Goal: Information Seeking & Learning: Learn about a topic

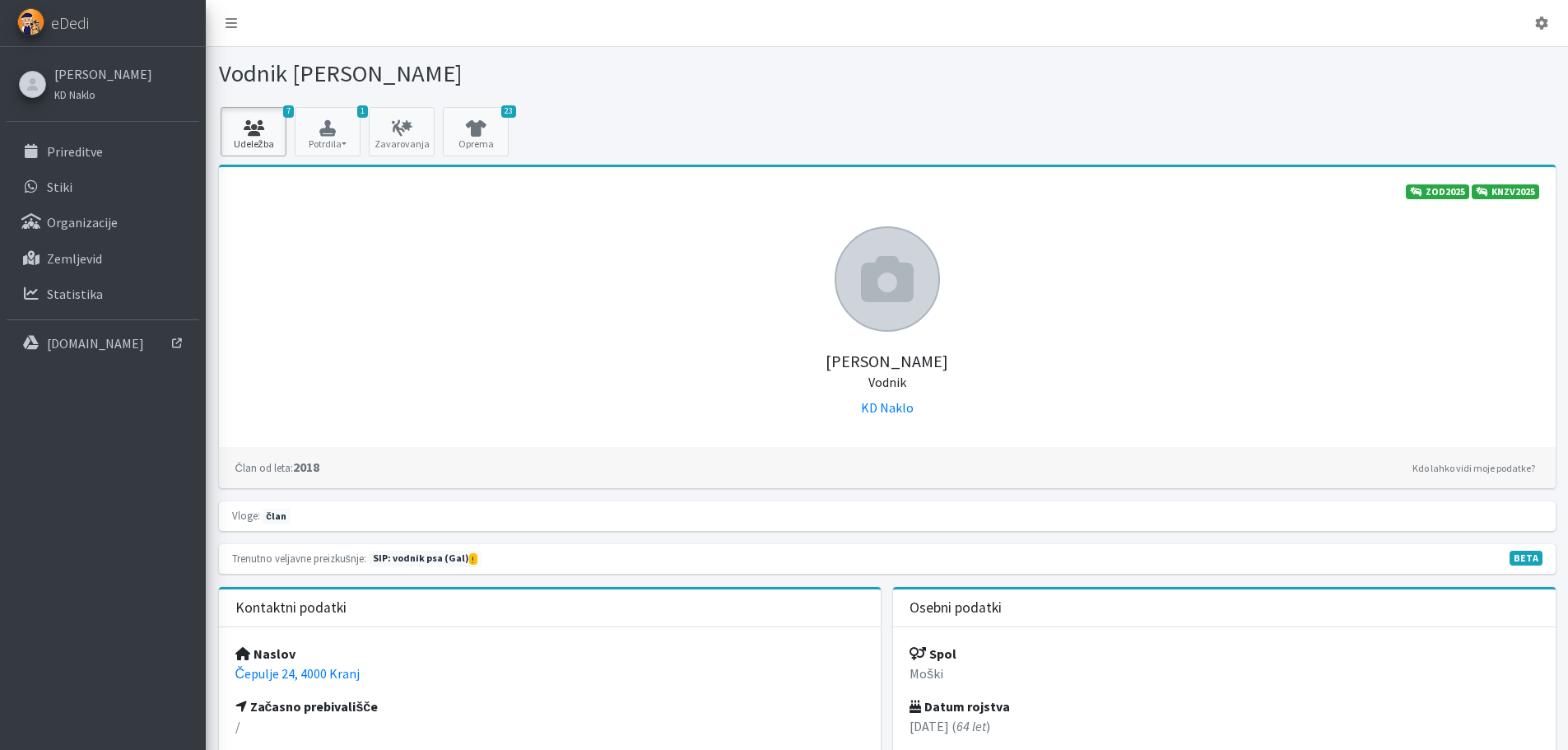
click at [252, 149] on link "7 Udeležba" at bounding box center [253, 131] width 66 height 49
click at [75, 154] on p "Prireditve" at bounding box center [74, 151] width 56 height 16
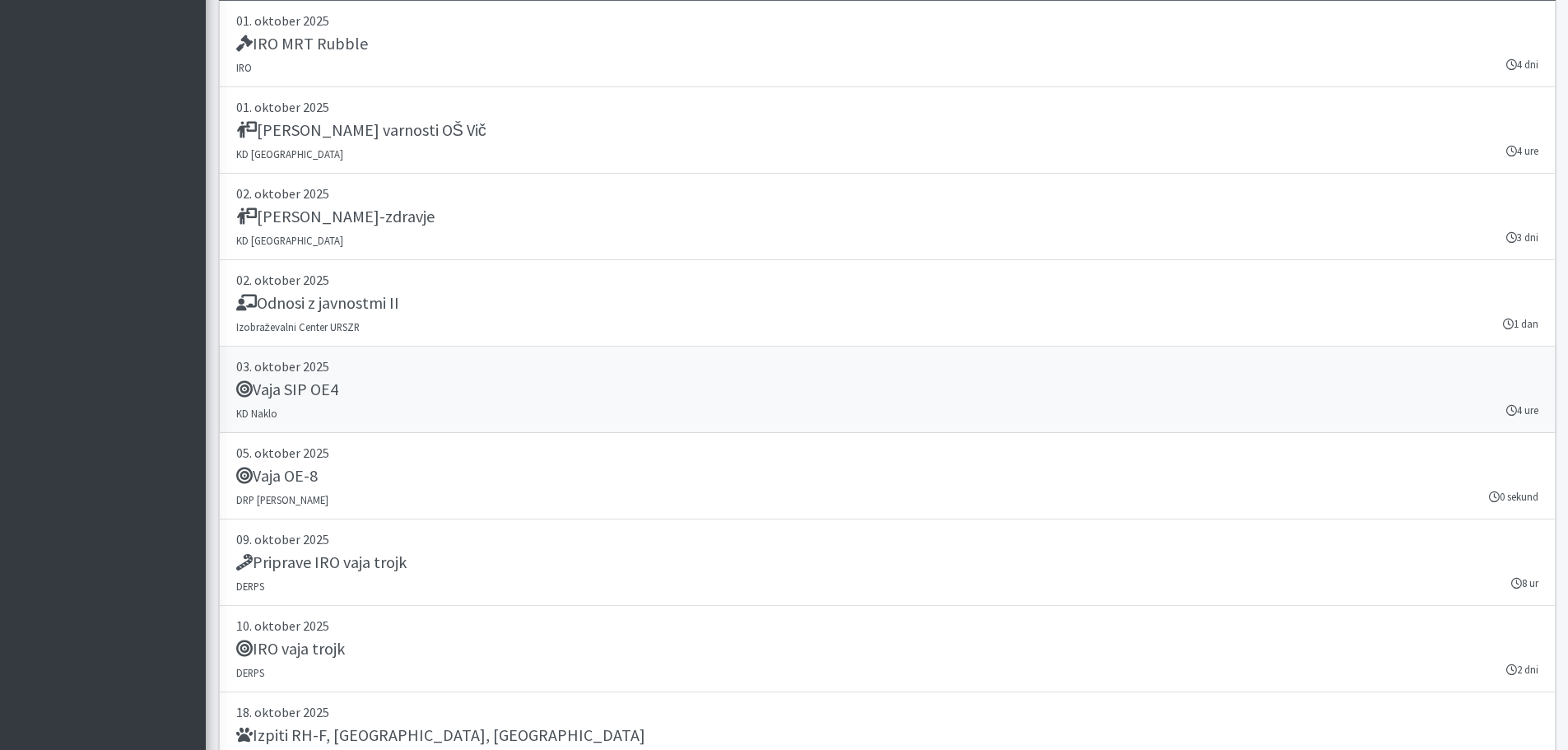
scroll to position [2862, 0]
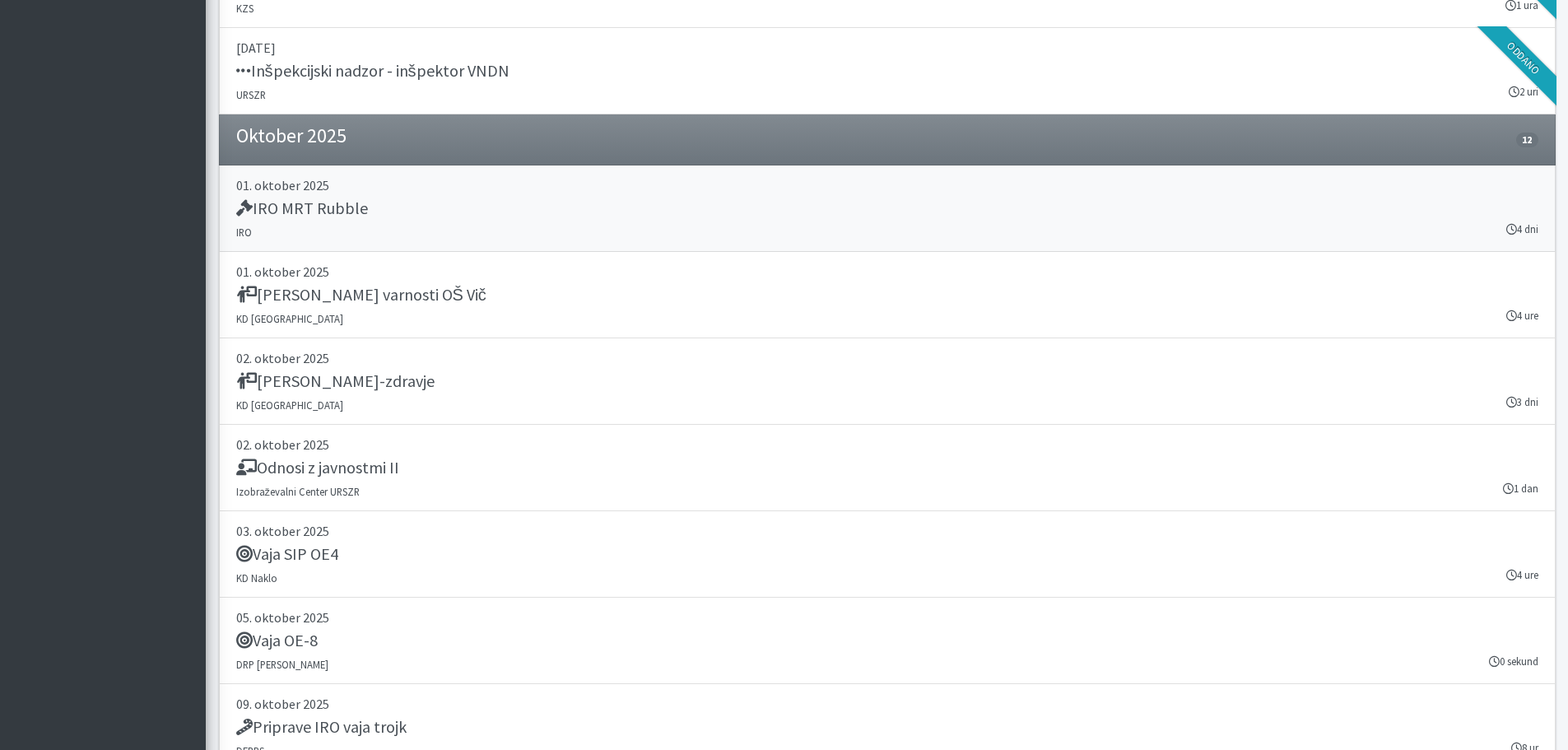
click at [319, 211] on h5 "IRO MRT Rubble" at bounding box center [302, 209] width 131 height 20
click at [361, 376] on h5 "Sejem narava-zdravje" at bounding box center [335, 381] width 199 height 20
click at [300, 553] on h5 "Vaja SIP OE4" at bounding box center [287, 554] width 102 height 20
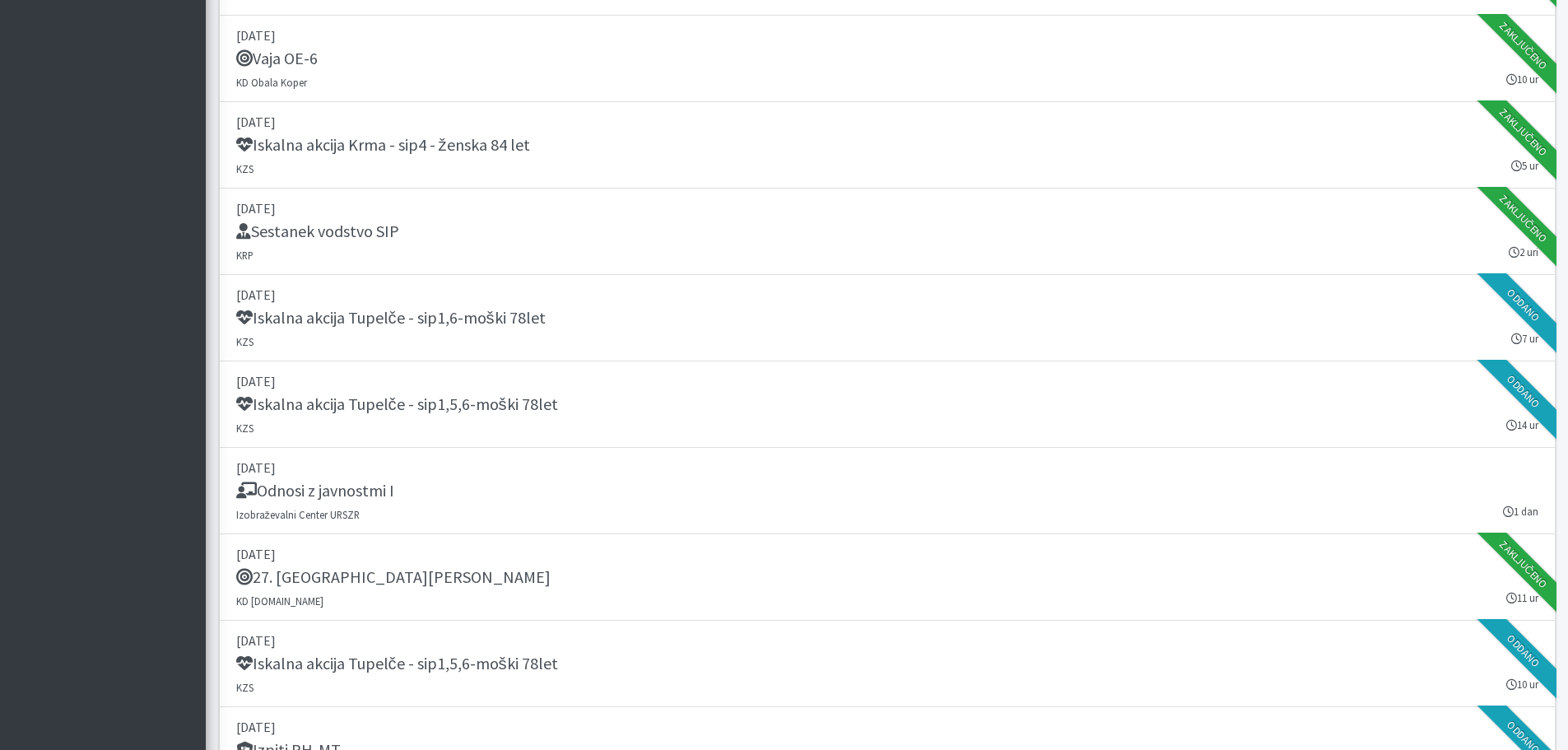
scroll to position [723, 0]
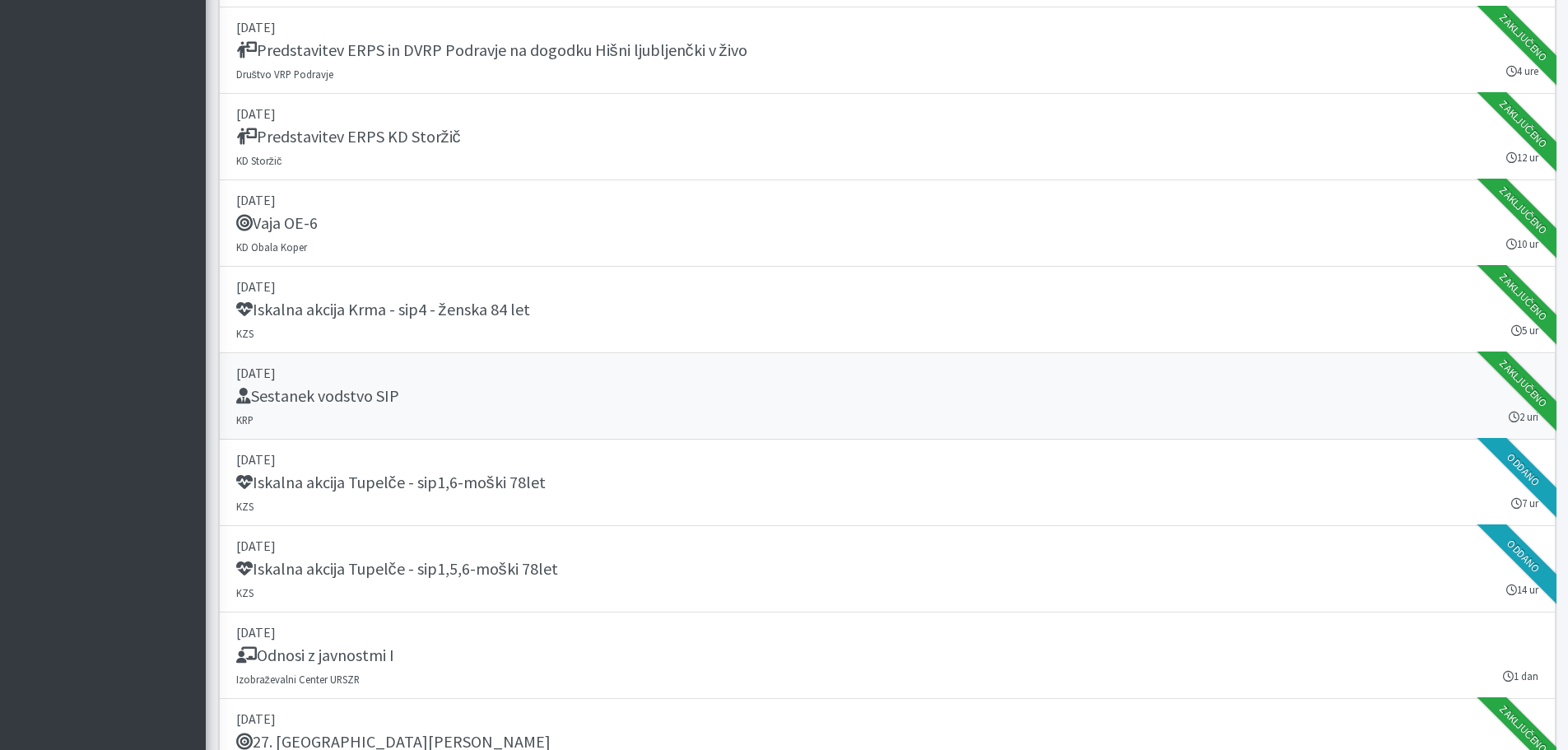
click at [328, 389] on h5 "Sestanek vodstvo SIP" at bounding box center [317, 396] width 163 height 20
click at [310, 231] on h5 "Vaja OE-6" at bounding box center [276, 223] width 81 height 20
click at [277, 225] on h5 "Vaja OE-6" at bounding box center [276, 223] width 81 height 20
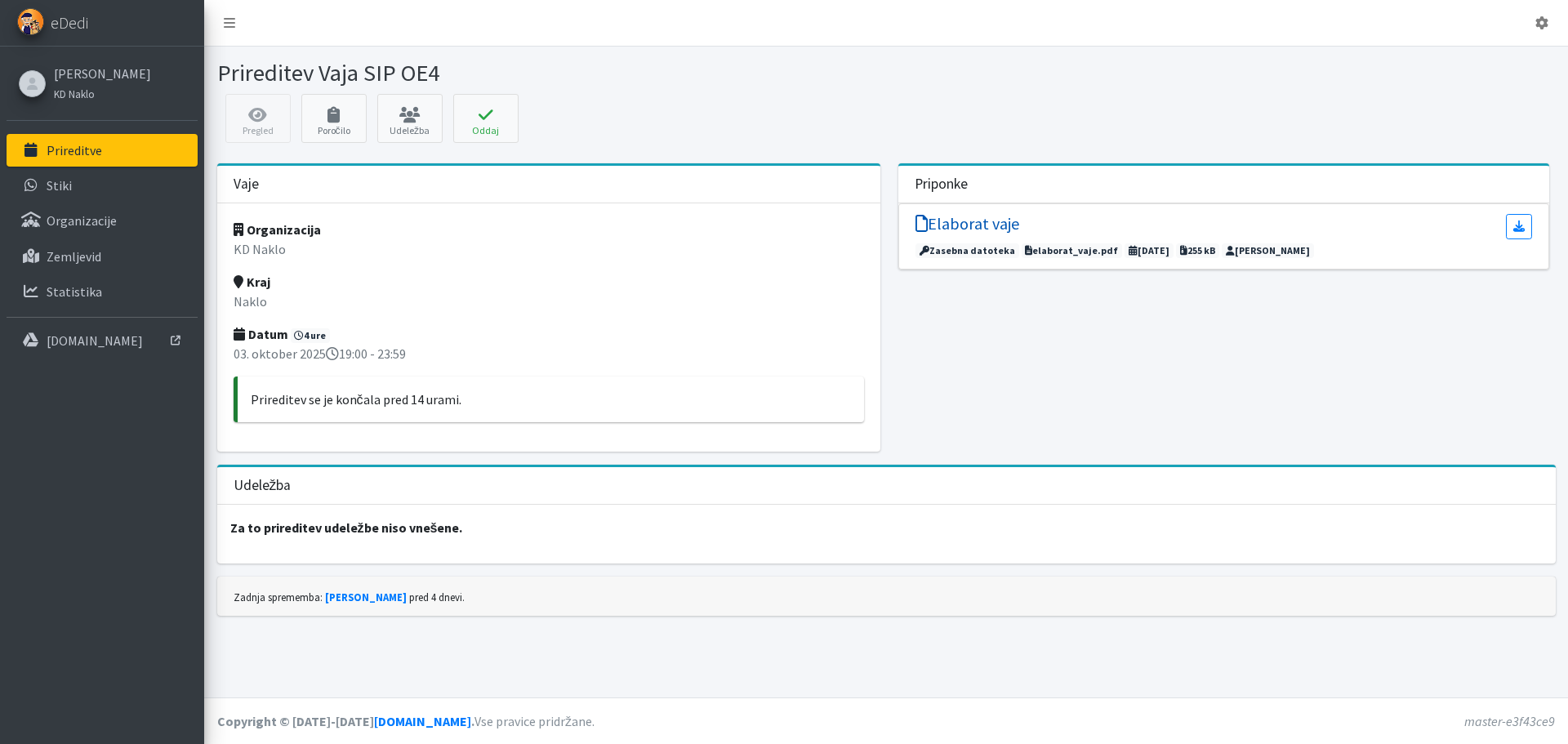
click at [959, 221] on h5 "Elaborat vaje" at bounding box center [967, 224] width 104 height 20
click at [956, 229] on h5 "Elaborat vaje" at bounding box center [967, 224] width 104 height 20
click at [1517, 225] on icon at bounding box center [1518, 226] width 12 height 12
click at [963, 217] on h5 "Elaborat vaje" at bounding box center [967, 224] width 104 height 20
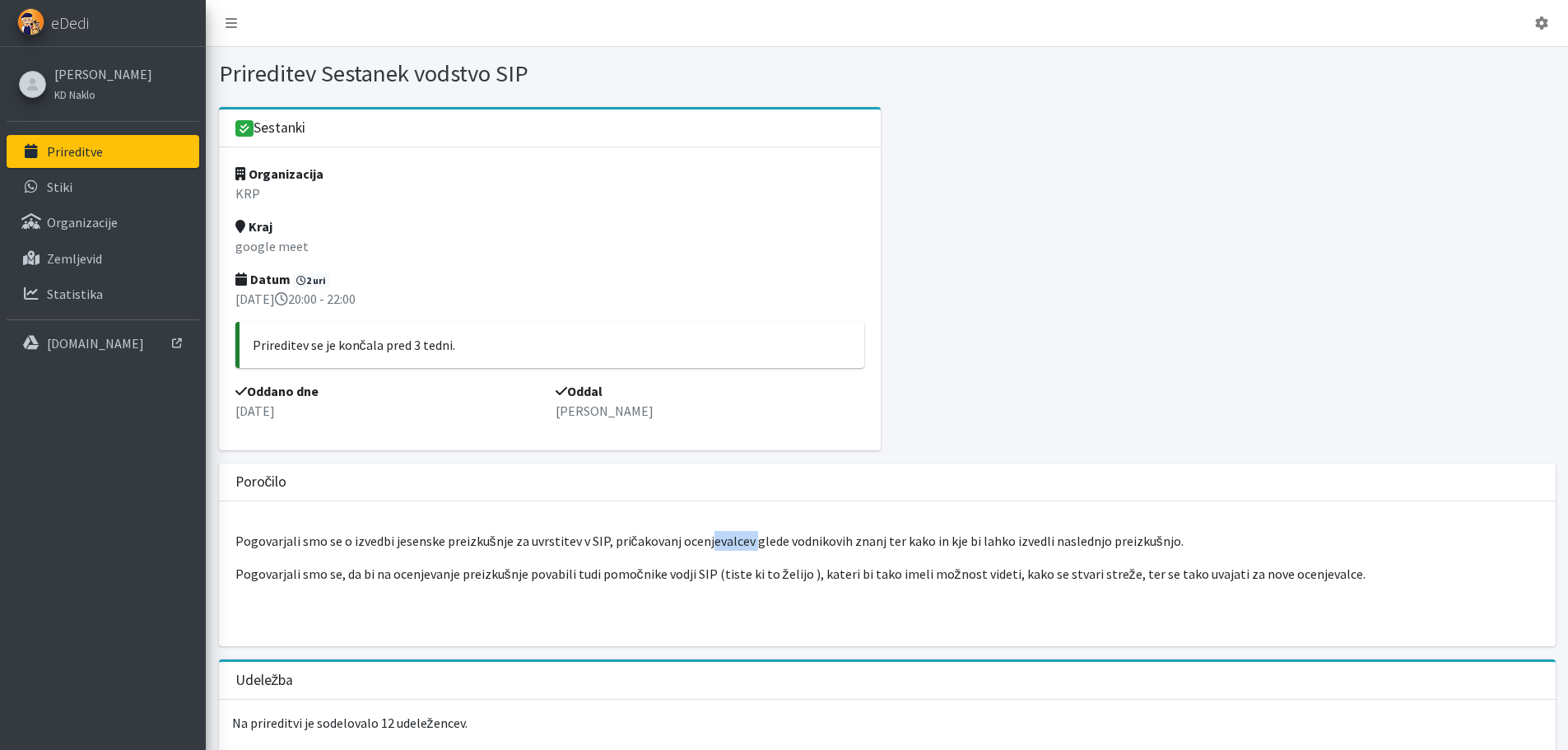
drag, startPoint x: 708, startPoint y: 535, endPoint x: 751, endPoint y: 530, distance: 43.3
click at [745, 529] on div "Pogovarjali smo se o izvedbi jesenske preizkušnje za uvrstitev v SIP, pričakova…" at bounding box center [887, 573] width 1337 height 145
click at [763, 537] on p "Pogovarjali smo se o izvedbi jesenske preizkušnje za uvrstitev v SIP, pričakova…" at bounding box center [887, 541] width 1305 height 20
drag, startPoint x: 935, startPoint y: 539, endPoint x: 971, endPoint y: 540, distance: 36.0
click at [971, 540] on p "Pogovarjali smo se o izvedbi jesenske preizkušnje za uvrstitev v SIP, pričakova…" at bounding box center [887, 541] width 1305 height 20
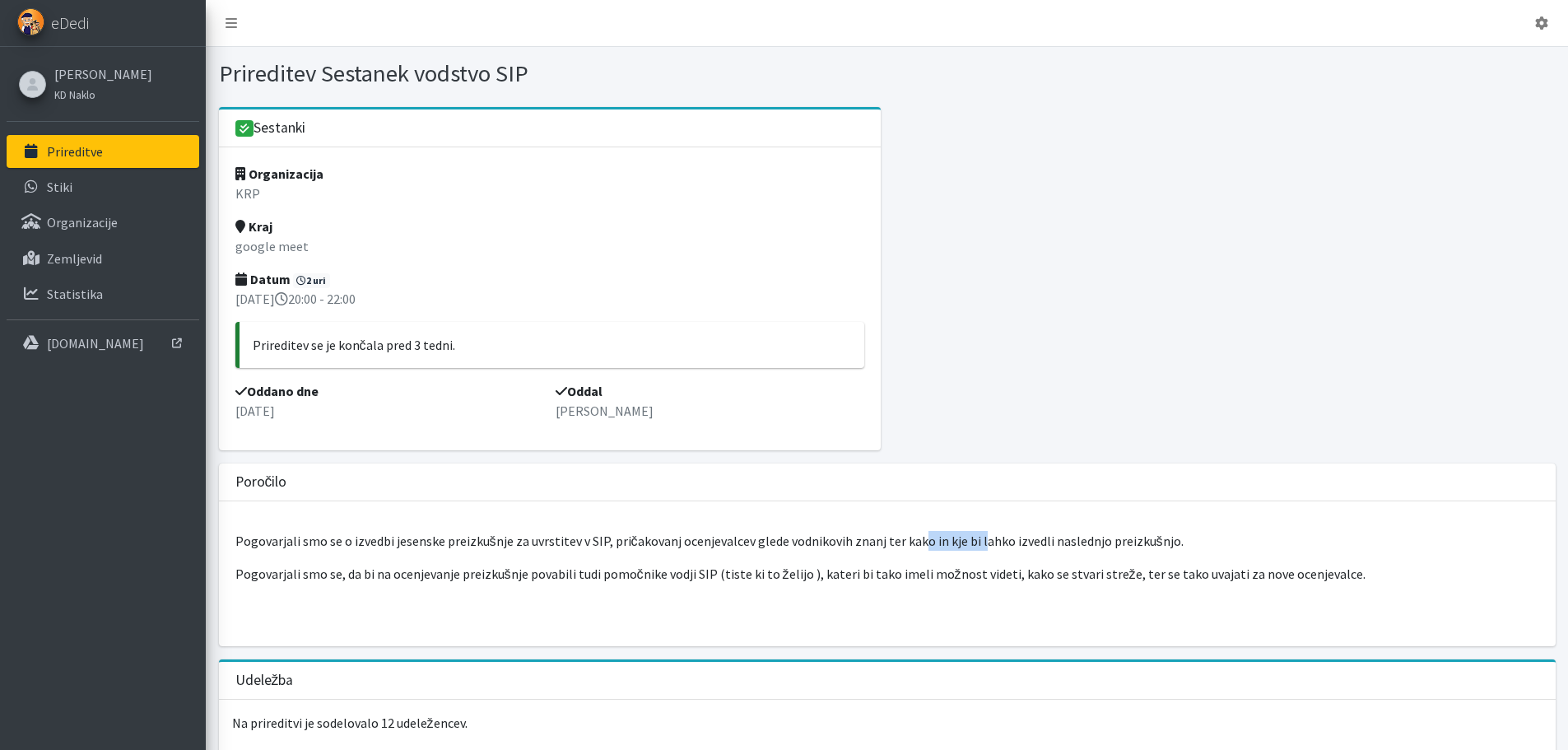
click at [971, 540] on p "Pogovarjali smo se o izvedbi jesenske preizkušnje za uvrstitev v SIP, pričakova…" at bounding box center [887, 541] width 1305 height 20
drag, startPoint x: 634, startPoint y: 541, endPoint x: 744, endPoint y: 542, distance: 110.0
click at [736, 541] on p "Pogovarjali smo se o izvedbi jesenske preizkušnje za uvrstitev v SIP, pričakova…" at bounding box center [887, 541] width 1305 height 20
drag, startPoint x: 784, startPoint y: 548, endPoint x: 869, endPoint y: 542, distance: 85.2
click at [853, 543] on p "Pogovarjali smo se o izvedbi jesenske preizkušnje za uvrstitev v SIP, pričakova…" at bounding box center [887, 541] width 1305 height 20
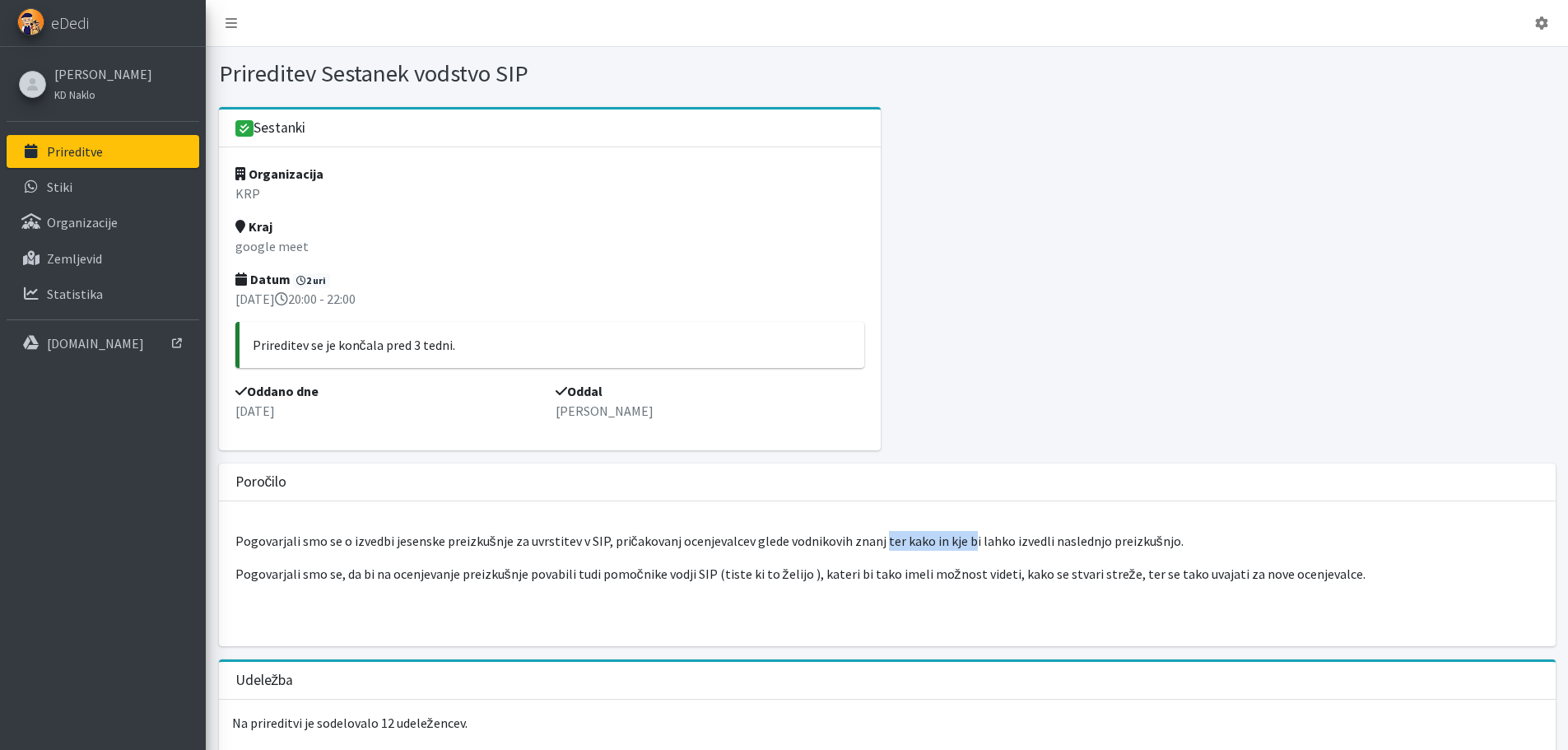
drag, startPoint x: 879, startPoint y: 541, endPoint x: 957, endPoint y: 537, distance: 78.1
click at [956, 537] on p "Pogovarjali smo se o izvedbi jesenske preizkušnje za uvrstitev v SIP, pričakova…" at bounding box center [887, 541] width 1305 height 20
click at [961, 536] on p "Pogovarjali smo se o izvedbi jesenske preizkušnje za uvrstitev v SIP, pričakova…" at bounding box center [887, 541] width 1305 height 20
drag, startPoint x: 909, startPoint y: 548, endPoint x: 933, endPoint y: 548, distance: 24.0
click at [933, 549] on p "Pogovarjali smo se o izvedbi jesenske preizkušnje za uvrstitev v SIP, pričakova…" at bounding box center [887, 541] width 1305 height 20
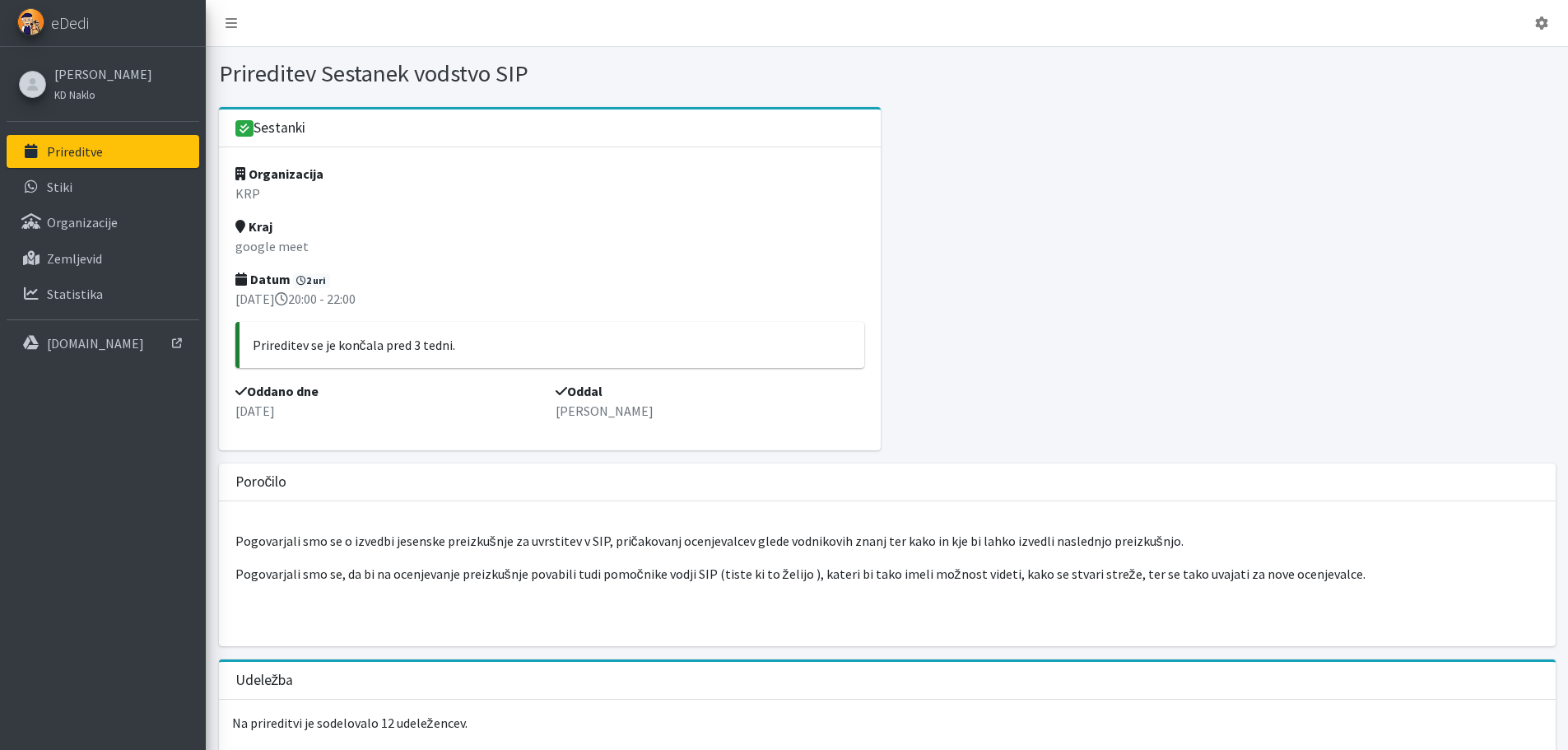
drag, startPoint x: 947, startPoint y: 548, endPoint x: 970, endPoint y: 542, distance: 23.8
click at [951, 547] on p "Pogovarjali smo se o izvedbi jesenske preizkušnje za uvrstitev v SIP, pričakova…" at bounding box center [887, 541] width 1305 height 20
drag, startPoint x: 998, startPoint y: 535, endPoint x: 1026, endPoint y: 531, distance: 28.3
click at [1026, 531] on p "Pogovarjali smo se o izvedbi jesenske preizkušnje za uvrstitev v SIP, pričakova…" at bounding box center [887, 541] width 1305 height 20
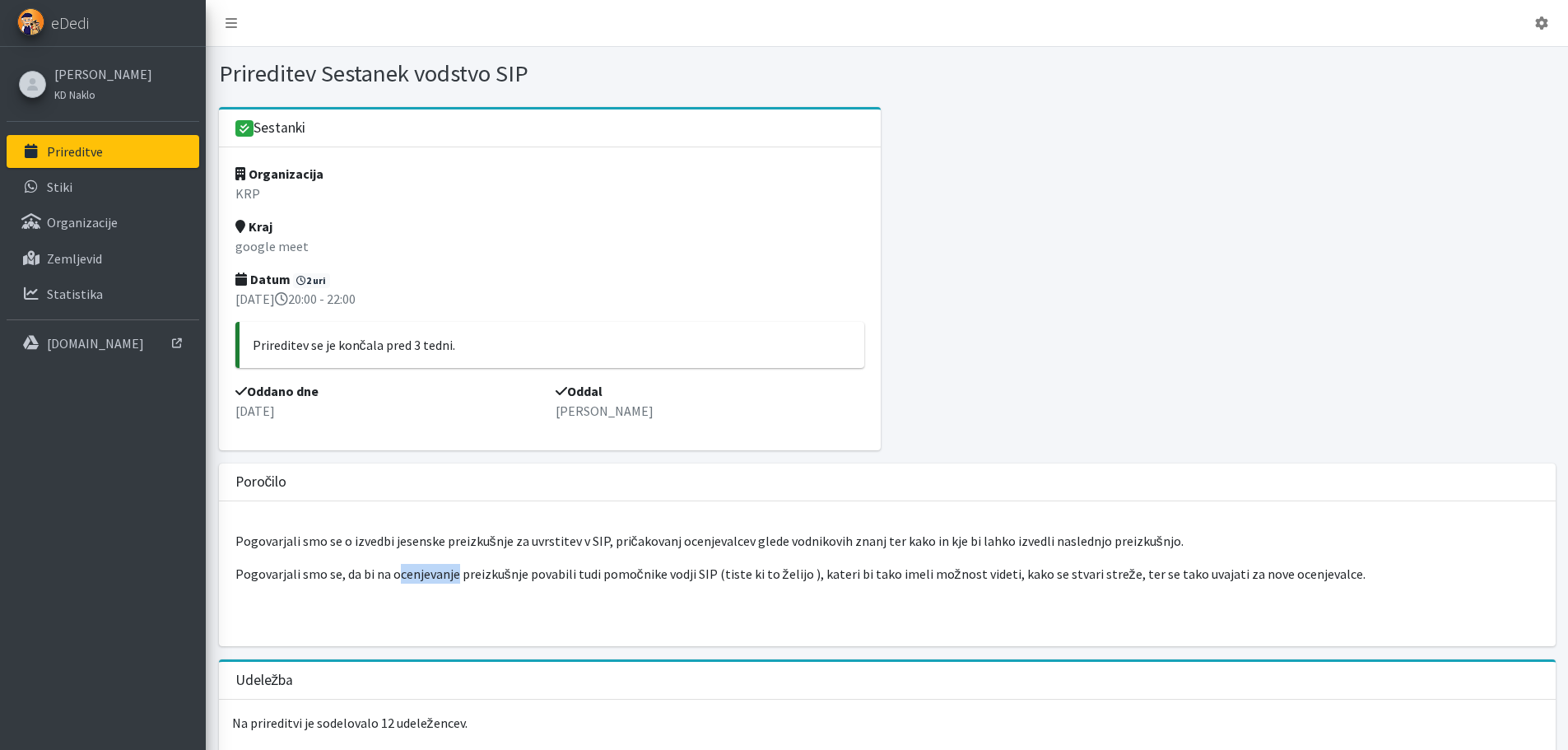
drag, startPoint x: 397, startPoint y: 573, endPoint x: 491, endPoint y: 565, distance: 94.3
click at [463, 565] on p "Pogovarjali smo se, da bi na ocenjevanje preizkušnje povabili tudi pomočnike vo…" at bounding box center [887, 574] width 1305 height 20
drag, startPoint x: 537, startPoint y: 566, endPoint x: 568, endPoint y: 569, distance: 31.1
click at [543, 566] on p "Pogovarjali smo se, da bi na ocenjevanje preizkušnje povabili tudi pomočnike vo…" at bounding box center [887, 574] width 1305 height 20
drag, startPoint x: 624, startPoint y: 565, endPoint x: 707, endPoint y: 571, distance: 83.2
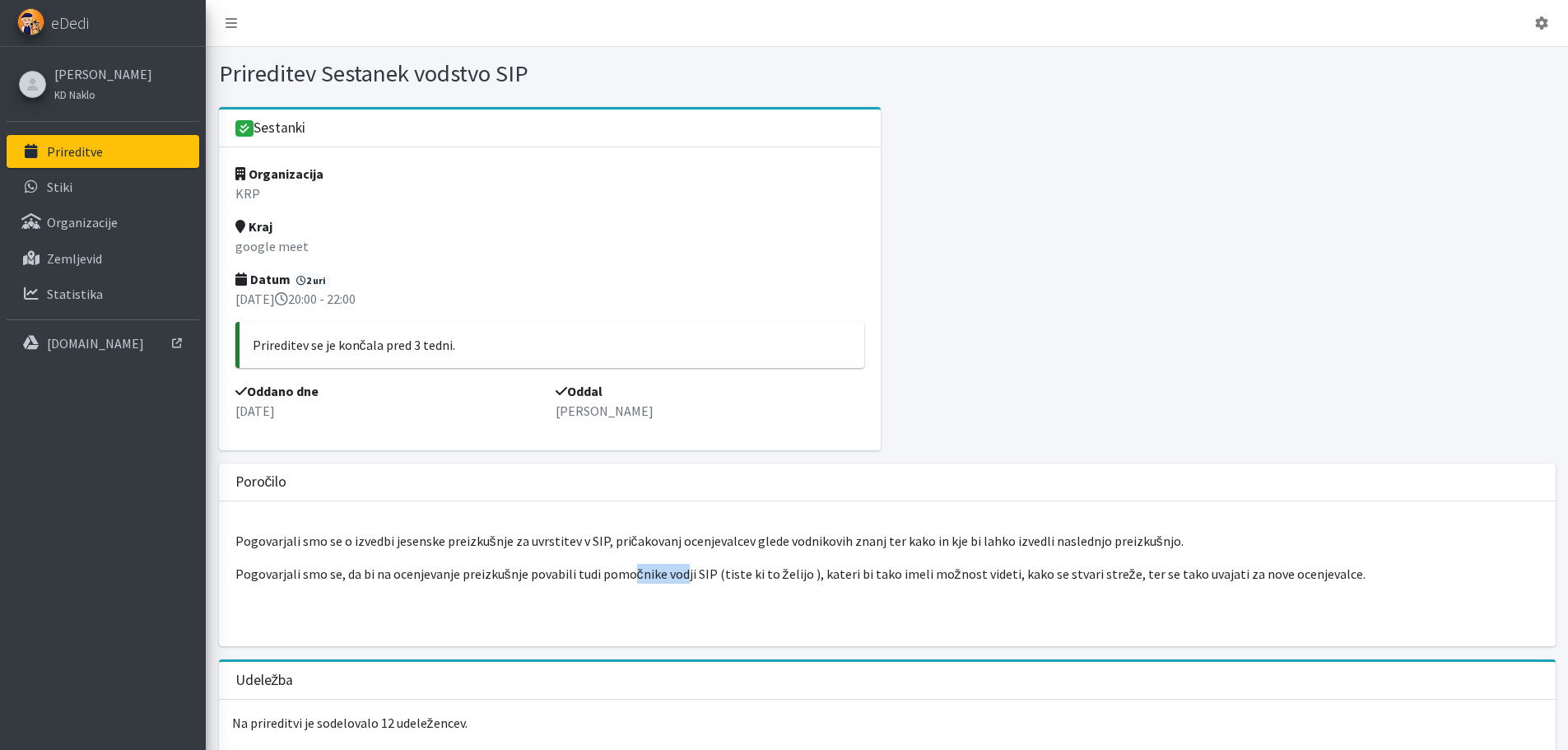
click at [683, 570] on p "Pogovarjali smo se, da bi na ocenjevanje preizkušnje povabili tudi pomočnike vo…" at bounding box center [887, 574] width 1305 height 20
click at [709, 571] on p "Pogovarjali smo se, da bi na ocenjevanje preizkušnje povabili tudi pomočnike vo…" at bounding box center [887, 574] width 1305 height 20
drag, startPoint x: 845, startPoint y: 583, endPoint x: 971, endPoint y: 581, distance: 126.0
click at [955, 581] on p "Pogovarjali smo se, da bi na ocenjevanje preizkušnje povabili tudi pomočnike vo…" at bounding box center [887, 574] width 1305 height 20
click at [976, 581] on p "Pogovarjali smo se, da bi na ocenjevanje preizkušnje povabili tudi pomočnike vo…" at bounding box center [887, 574] width 1305 height 20
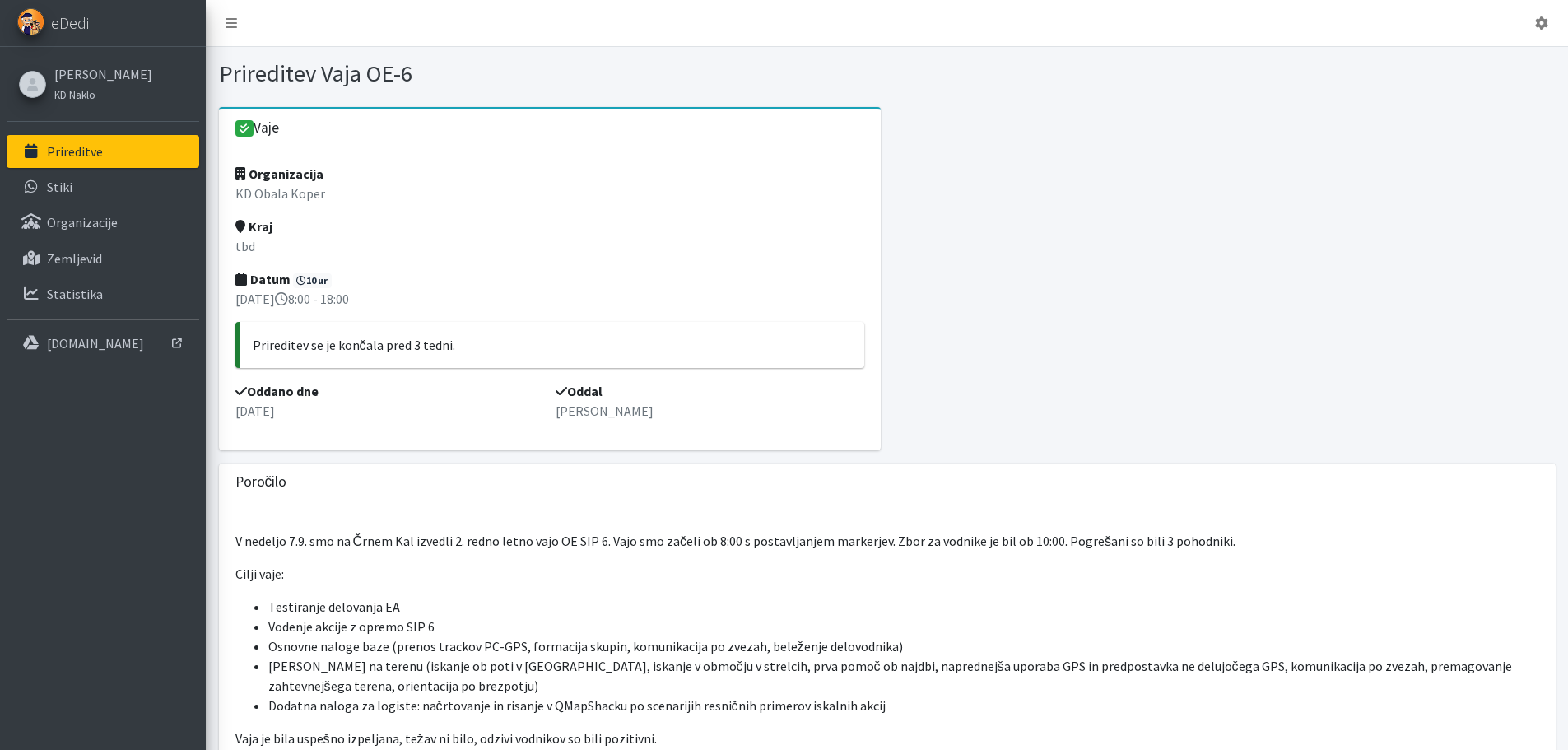
scroll to position [165, 0]
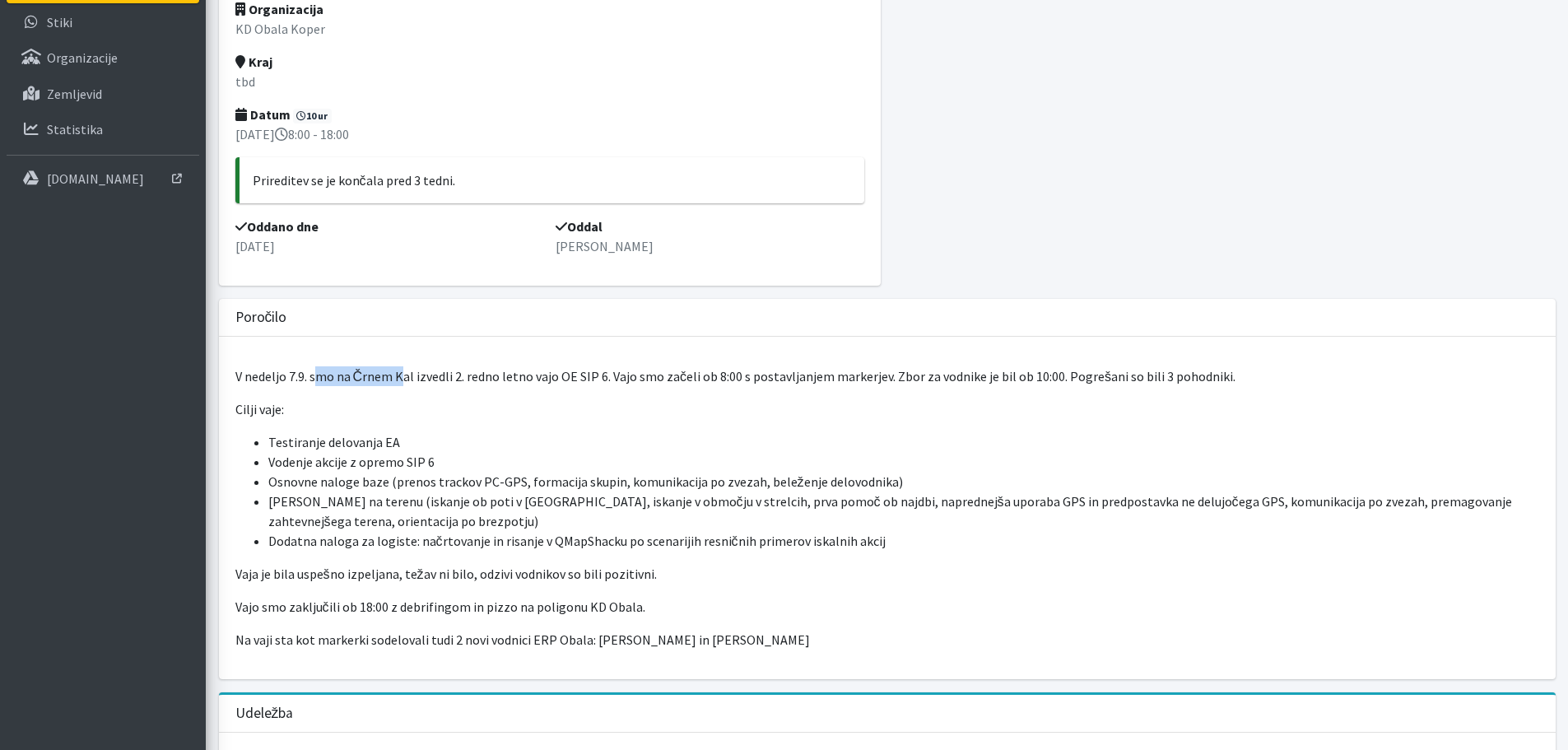
drag, startPoint x: 321, startPoint y: 369, endPoint x: 407, endPoint y: 365, distance: 86.1
click at [407, 365] on div "V nedeljo 7.9. smo na Črnem Kal izvedli 2. redno letno vajo OE SIP 6. Vajo smo …" at bounding box center [887, 508] width 1337 height 343
drag, startPoint x: 459, startPoint y: 375, endPoint x: 522, endPoint y: 375, distance: 63.0
click at [513, 376] on p "V nedeljo 7.9. smo na Črnem Kal izvedli 2. redno letno vajo OE SIP 6. Vajo smo …" at bounding box center [887, 376] width 1305 height 20
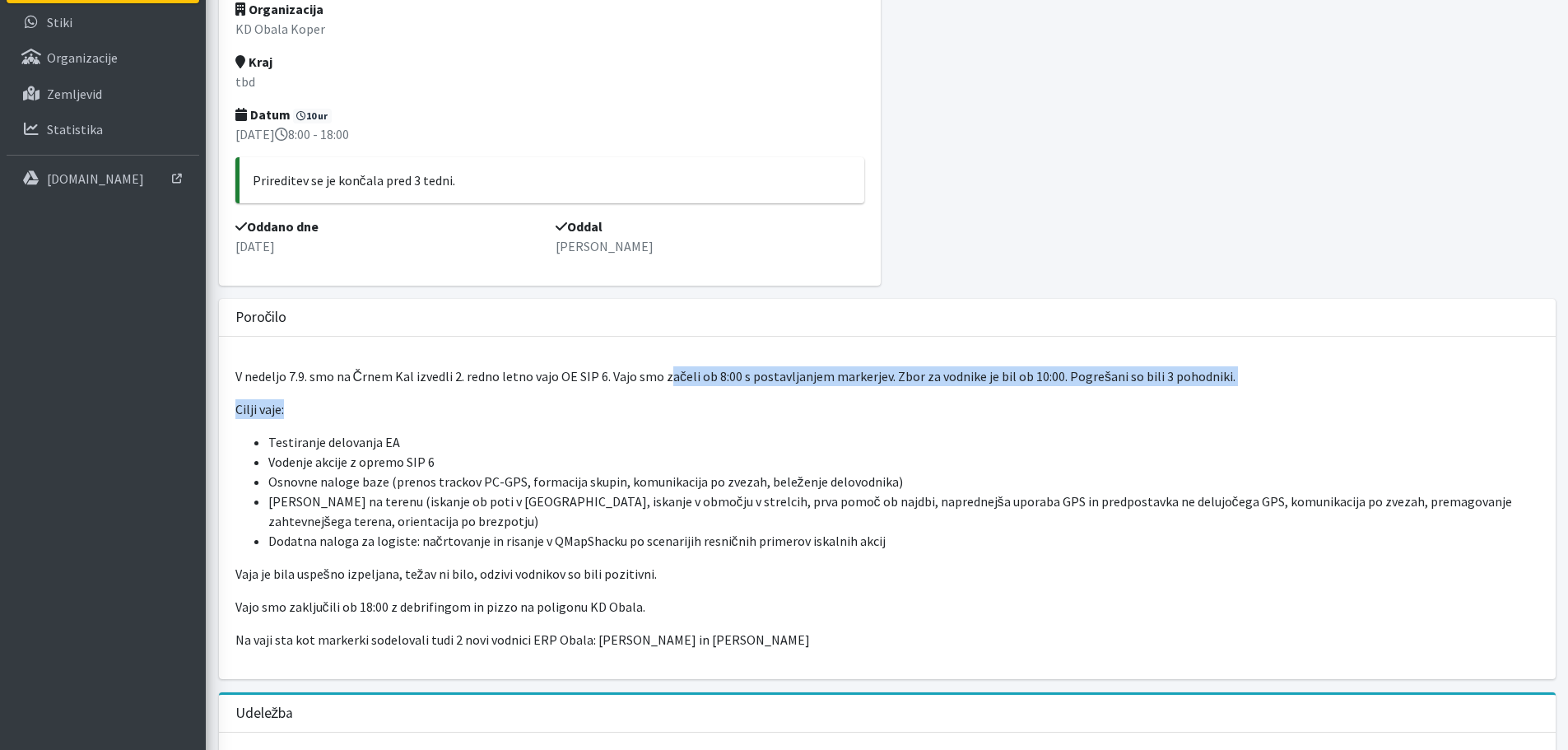
drag, startPoint x: 678, startPoint y: 386, endPoint x: 738, endPoint y: 393, distance: 60.4
click at [738, 393] on div "V nedeljo 7.9. smo na Črnem Kal izvedli 2. redno letno vajo OE SIP 6. Vajo smo …" at bounding box center [887, 508] width 1337 height 343
click at [738, 393] on div "V nedeljo 7.9. smo na Črnem Kal izvedli 2. redno letno vajo OE SIP 6. Vajo smo …" at bounding box center [887, 508] width 1337 height 343
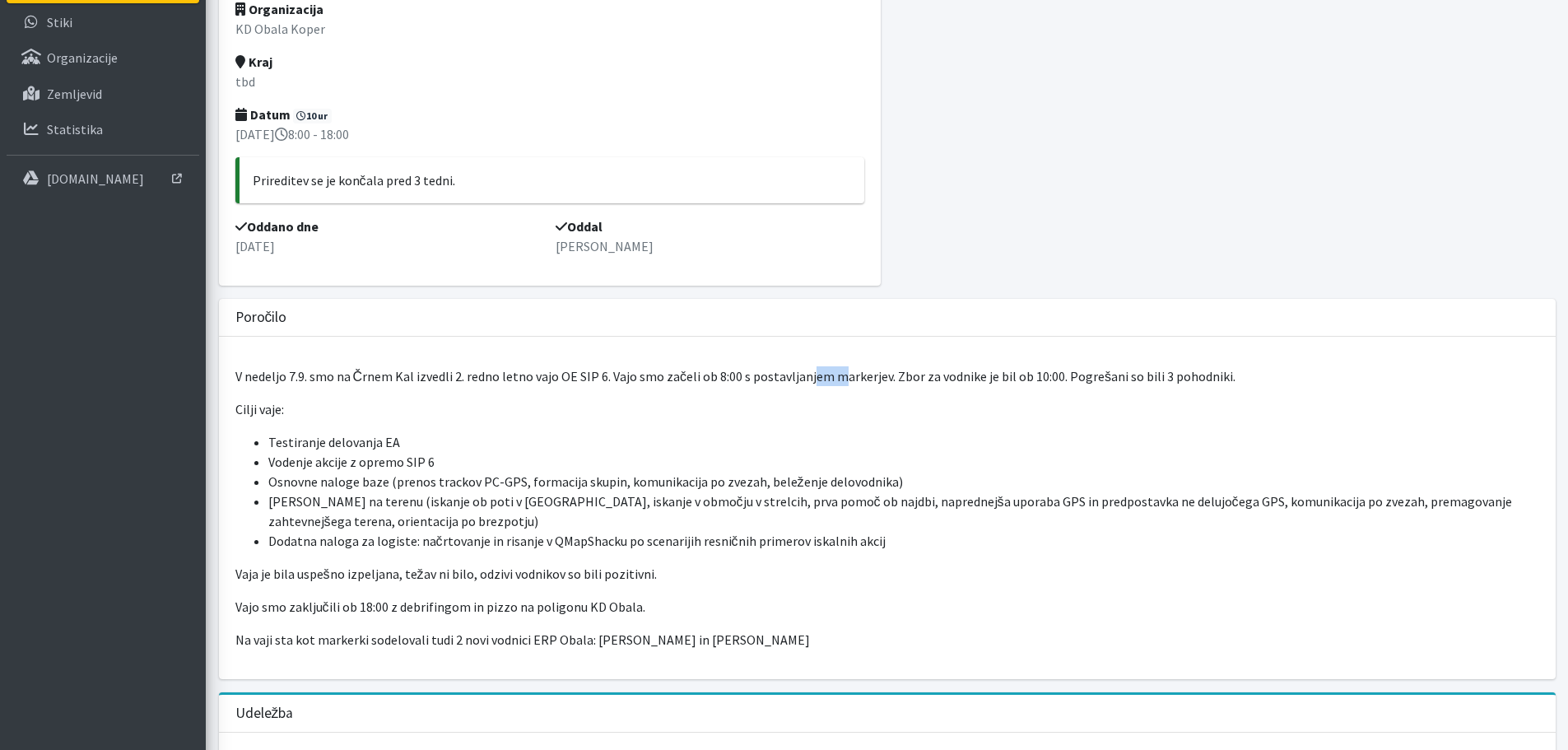
drag, startPoint x: 803, startPoint y: 379, endPoint x: 809, endPoint y: 370, distance: 10.8
click at [837, 378] on p "V nedeljo 7.9. smo na Črnem Kal izvedli 2. redno letno vajo OE SIP 6. Vajo smo …" at bounding box center [887, 376] width 1305 height 20
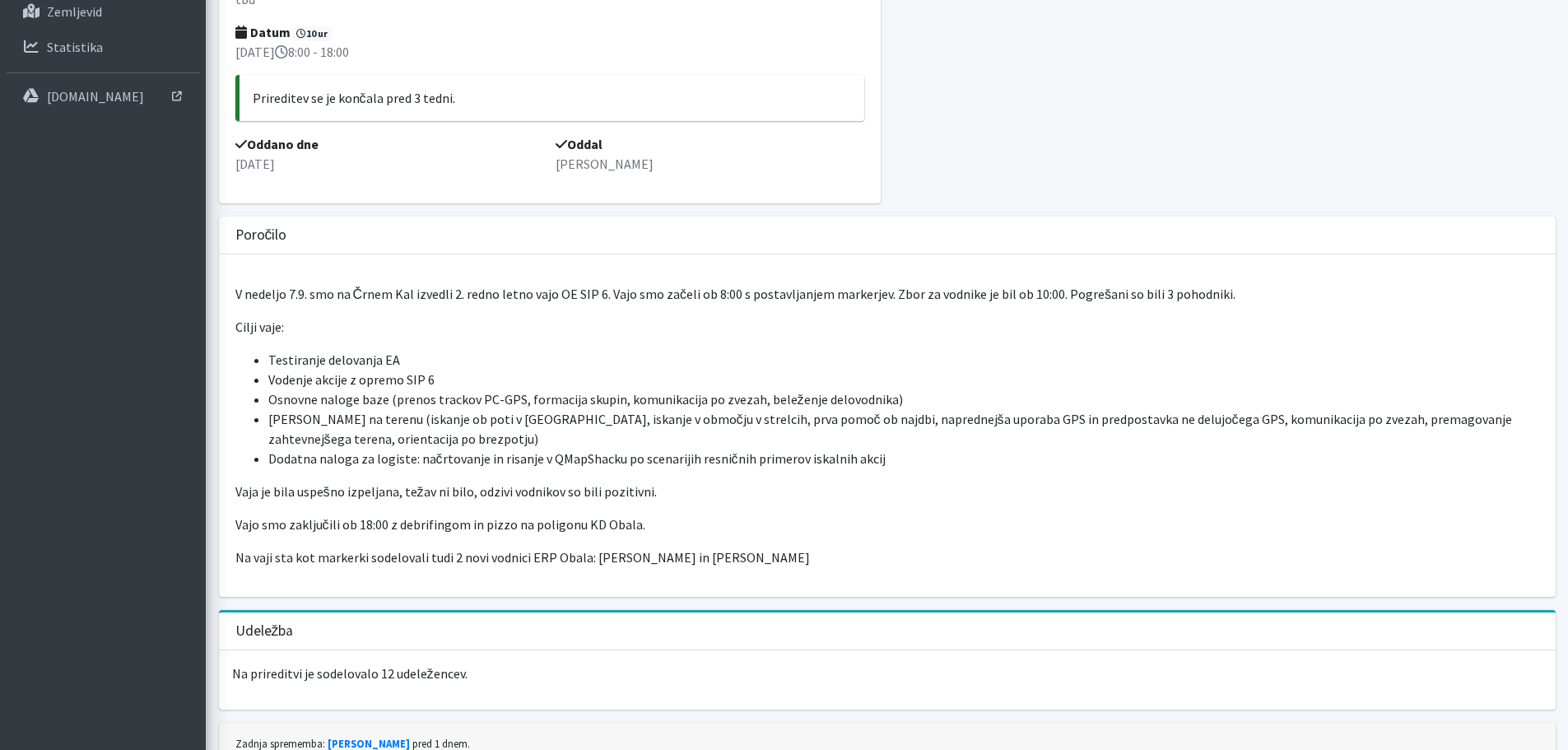
scroll to position [319, 0]
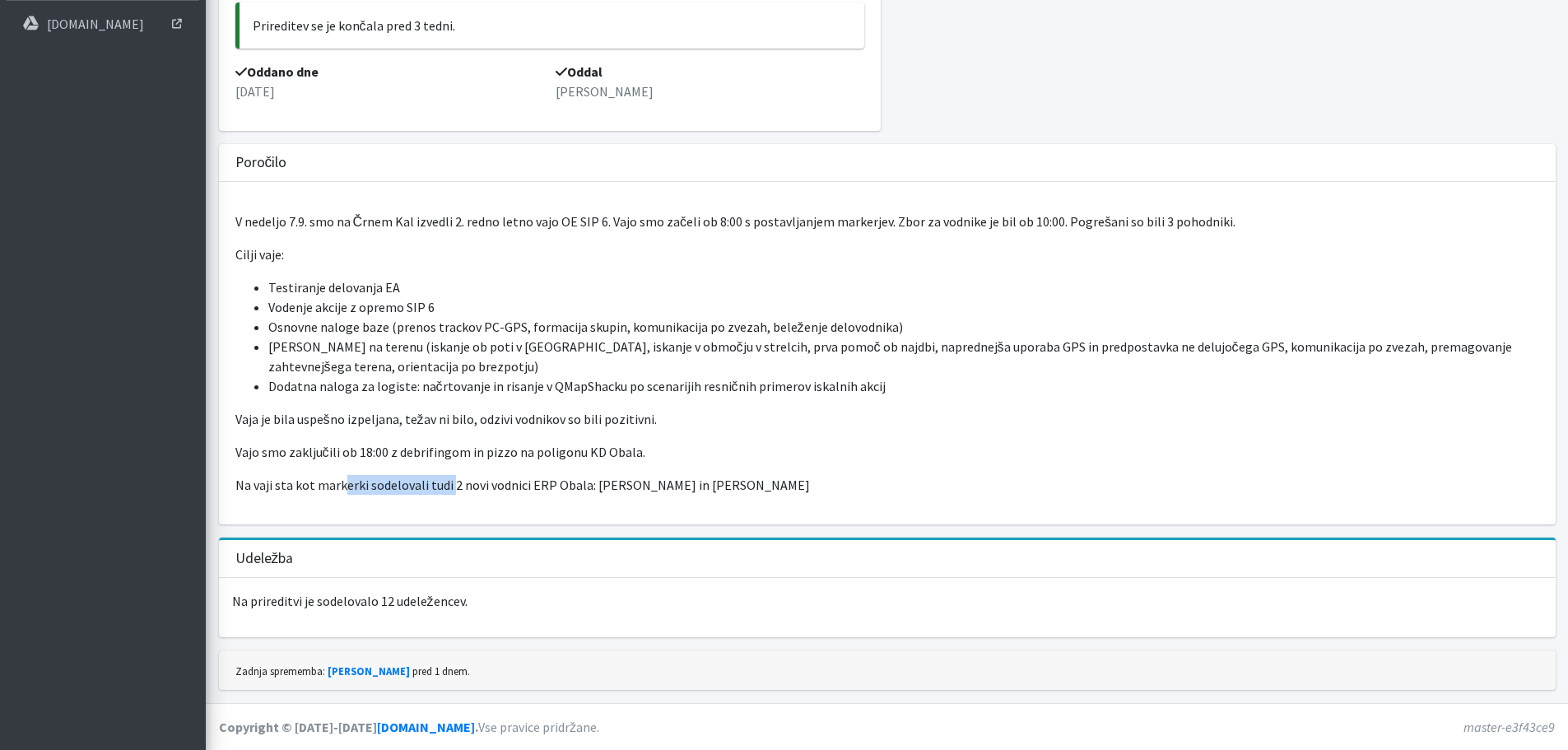
drag, startPoint x: 345, startPoint y: 485, endPoint x: 454, endPoint y: 468, distance: 110.3
click at [454, 468] on div "V nedeljo 7.9. smo na Črnem Kal izvedli 2. redno letno vajo OE SIP 6. Vajo smo …" at bounding box center [887, 354] width 1337 height 343
click at [455, 468] on div "V nedeljo 7.9. smo na Črnem Kal izvedli 2. redno letno vajo OE SIP 6. Vajo smo …" at bounding box center [887, 354] width 1337 height 343
